Goal: Navigation & Orientation: Find specific page/section

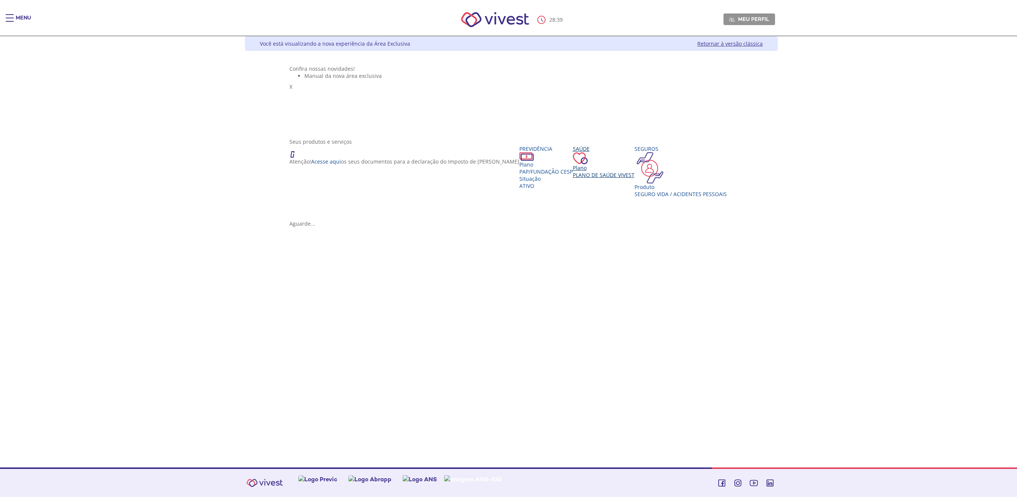
click at [573, 178] on span "Plano de Saúde VIVEST" at bounding box center [604, 174] width 62 height 7
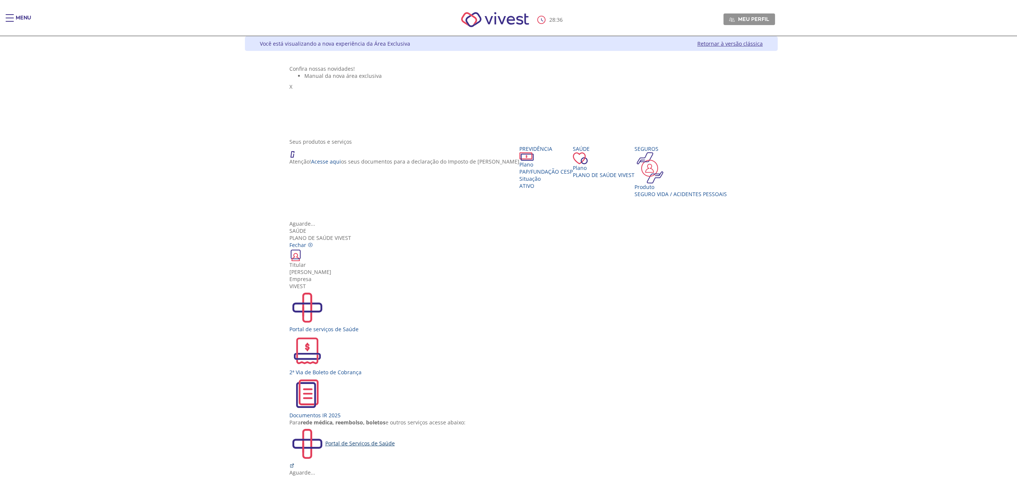
click at [490, 426] on div "Portal de Serviços de Saúde" at bounding box center [511, 444] width 444 height 36
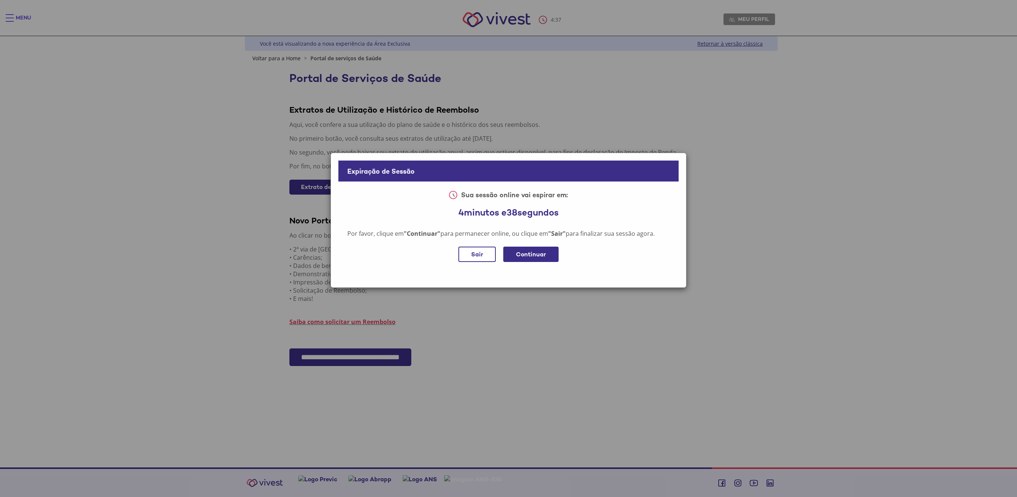
click at [522, 251] on div "Continuar" at bounding box center [530, 253] width 55 height 15
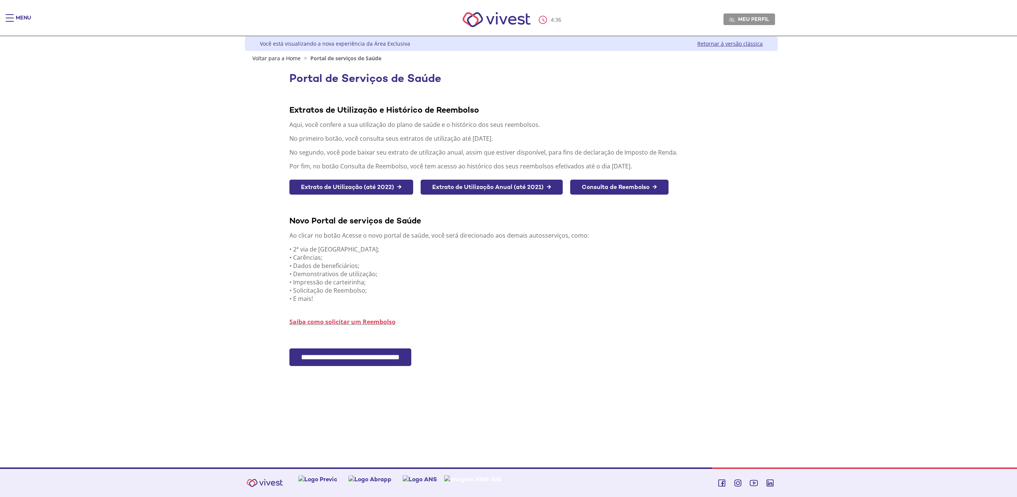
click at [341, 351] on input "**********" at bounding box center [350, 357] width 122 height 18
click at [486, 18] on img "Main header" at bounding box center [496, 20] width 85 height 32
click at [742, 43] on link "Retornar à versão clássica" at bounding box center [729, 43] width 65 height 7
